Goal: Information Seeking & Learning: Find specific fact

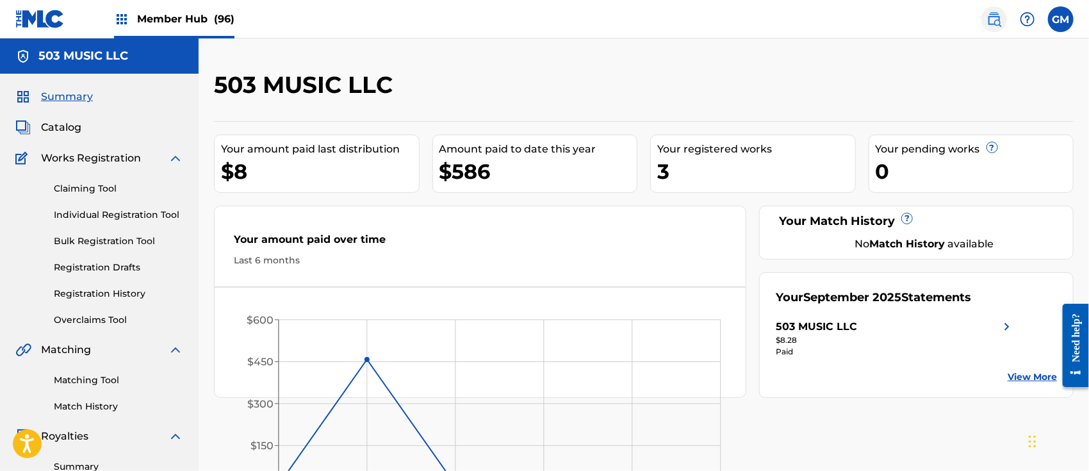
click at [993, 16] on img at bounding box center [993, 19] width 15 height 15
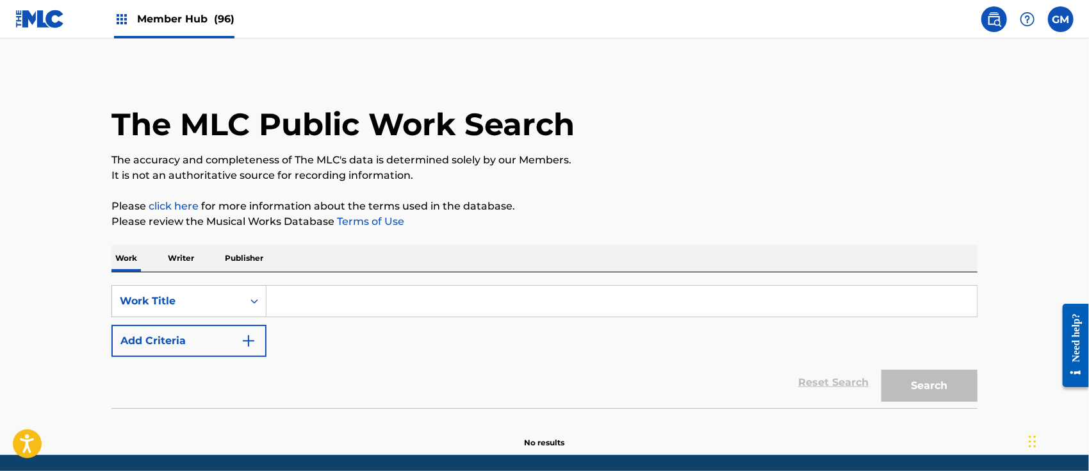
click at [307, 293] on input "Search Form" at bounding box center [621, 301] width 710 height 31
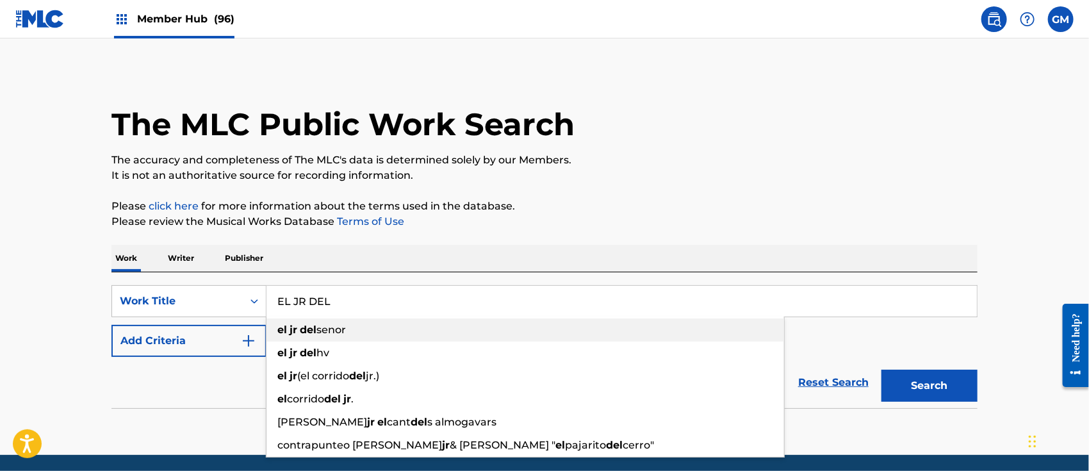
click at [340, 330] on span "senor" at bounding box center [330, 329] width 29 height 12
type input "el jr del senor"
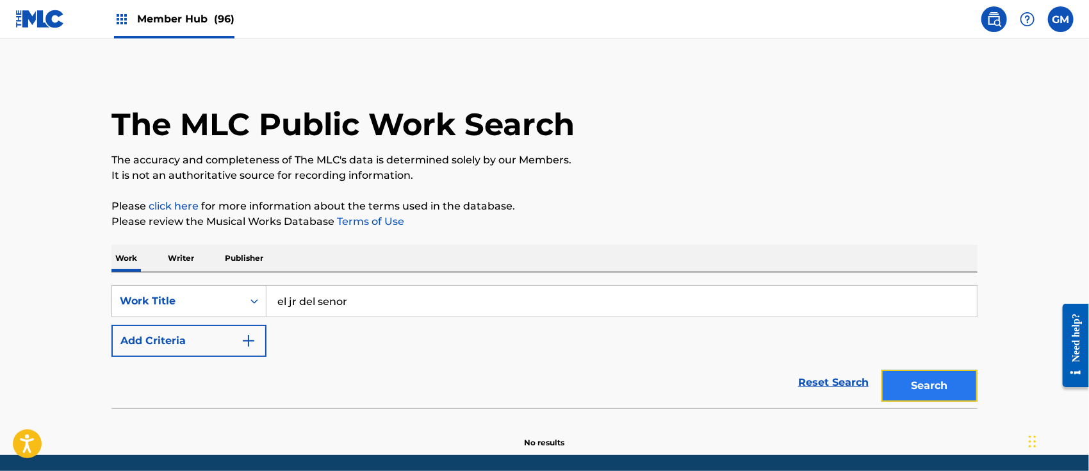
click at [933, 383] on button "Search" at bounding box center [929, 386] width 96 height 32
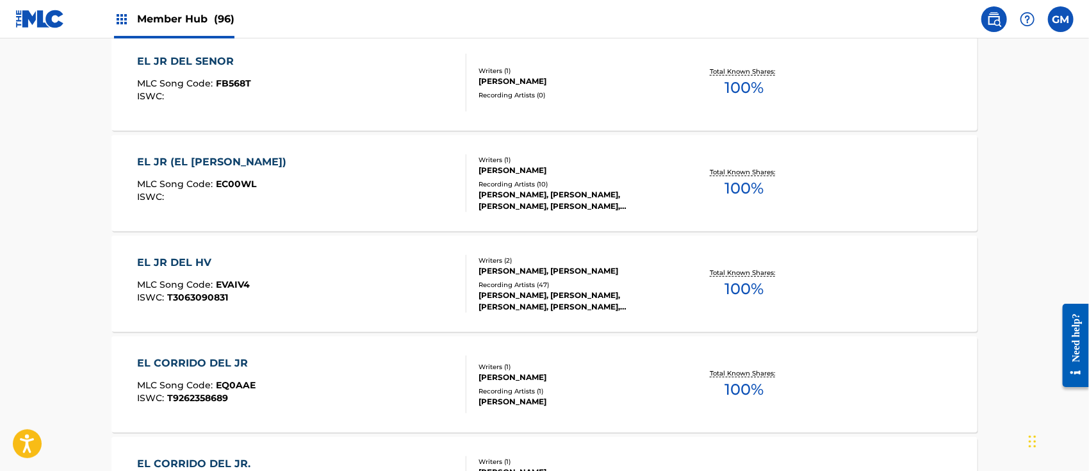
scroll to position [199, 0]
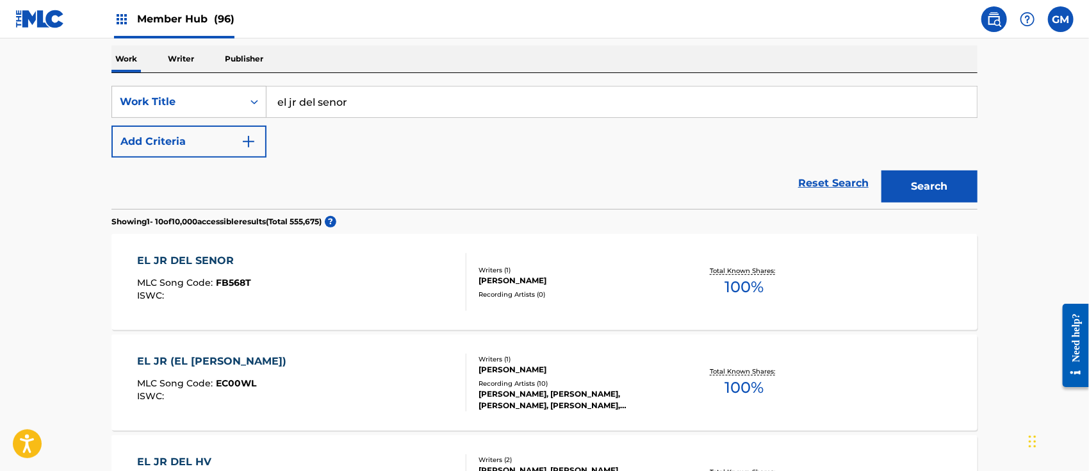
click at [275, 273] on div "EL JR DEL SENOR MLC Song Code : FB568T ISWC :" at bounding box center [302, 282] width 329 height 58
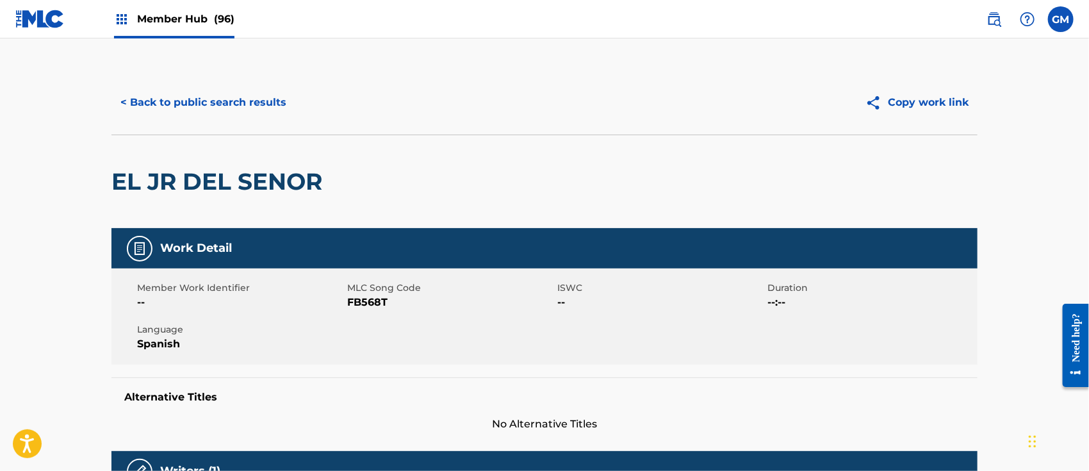
click at [203, 17] on span "Member Hub (96)" at bounding box center [185, 19] width 97 height 15
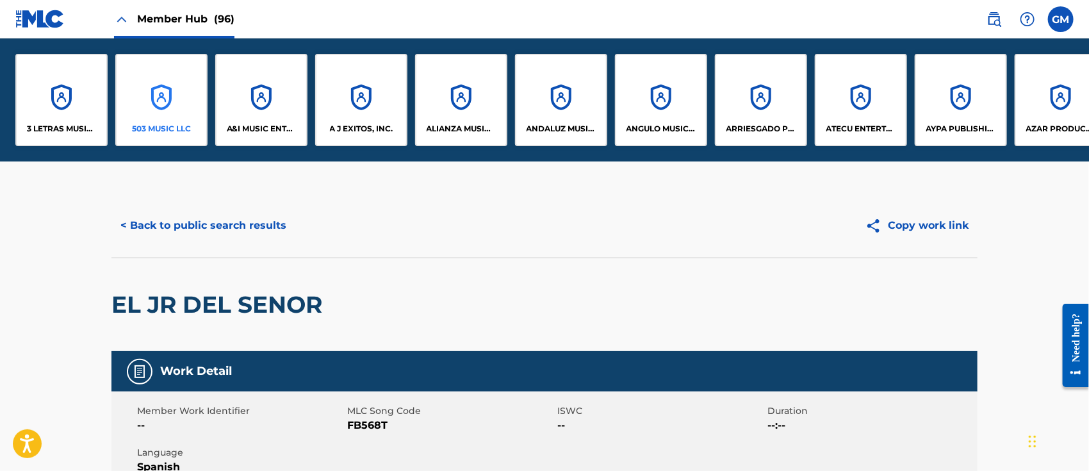
click at [176, 127] on p "503 MUSIC LLC" at bounding box center [161, 129] width 59 height 12
